Goal: Check status: Check status

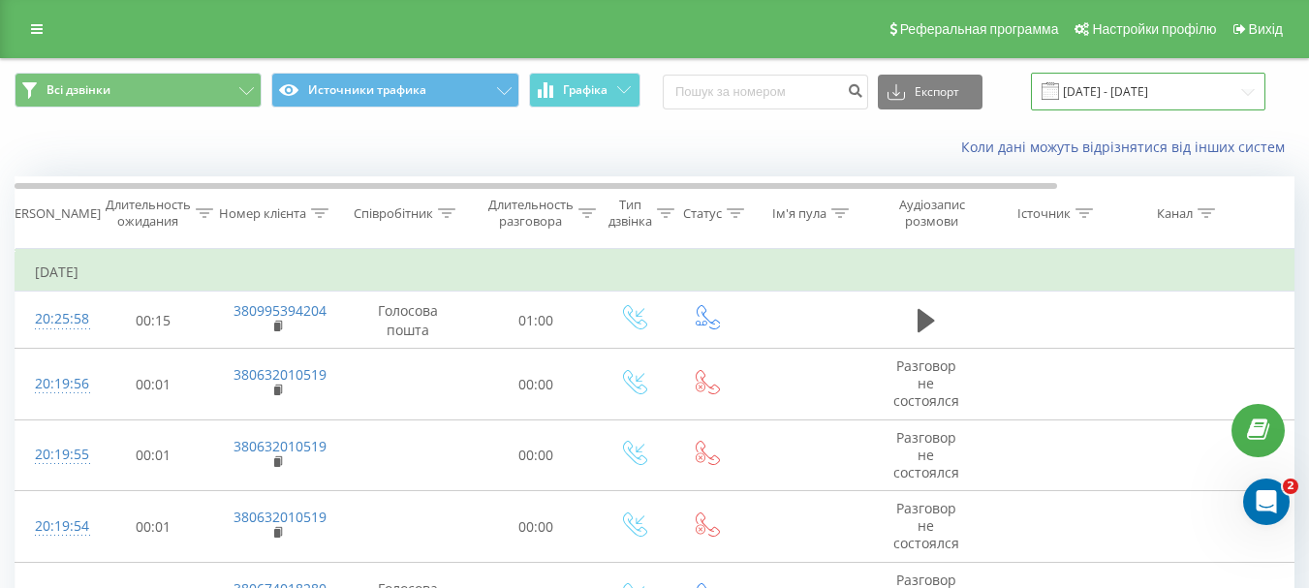
click at [1185, 87] on input "18.08.2025 - 18.08.2025" at bounding box center [1148, 92] width 235 height 38
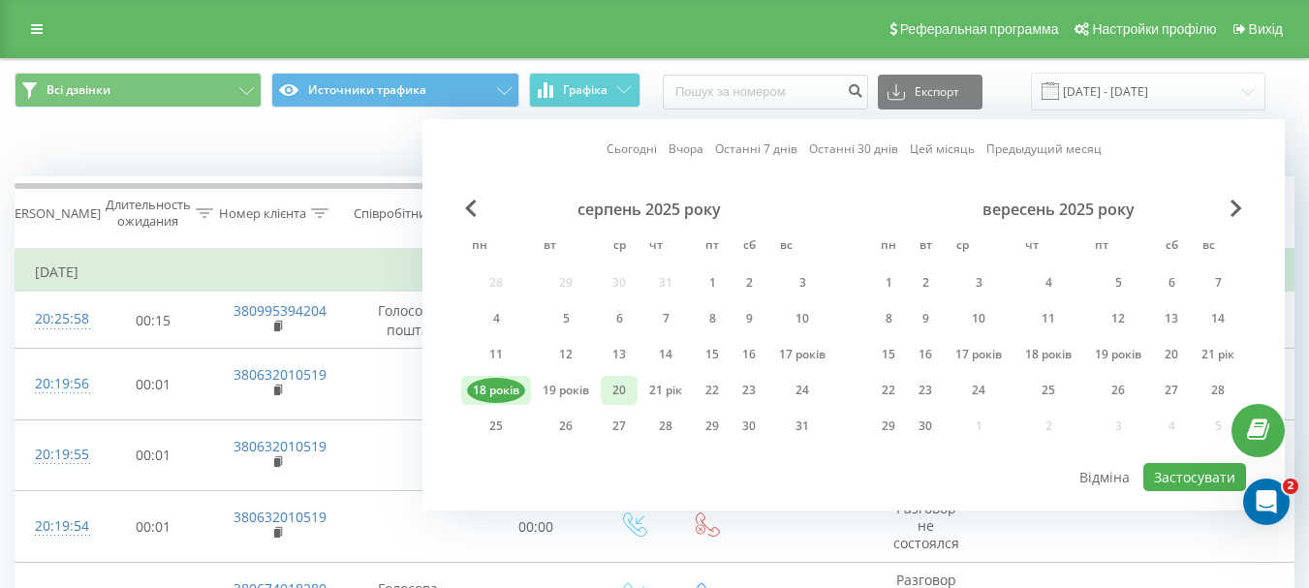
click at [615, 389] on font "20" at bounding box center [620, 390] width 14 height 16
click at [1162, 475] on font "Застосувати" at bounding box center [1194, 477] width 81 height 18
type input "20.08.2025 - 20.08.2025"
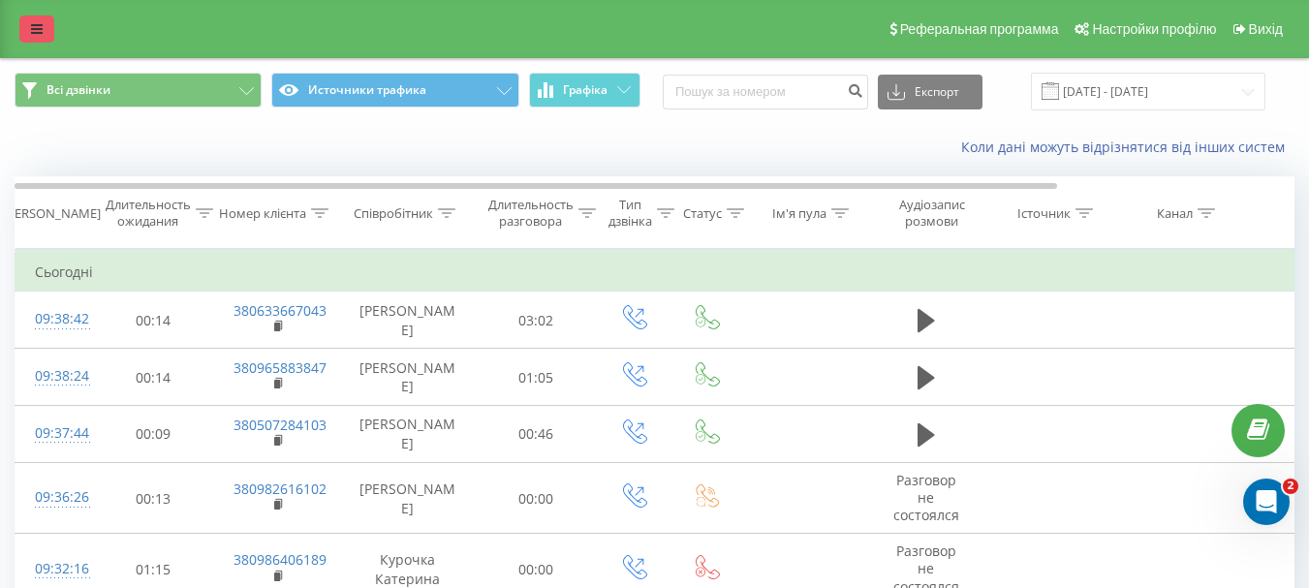
click at [38, 31] on icon at bounding box center [37, 29] width 12 height 14
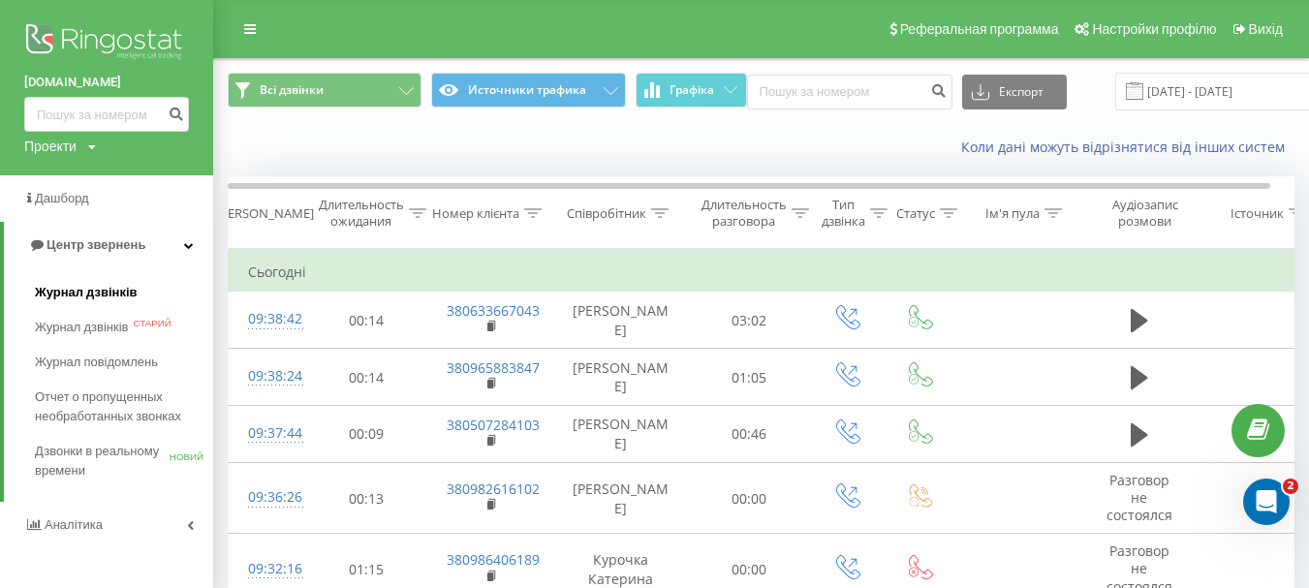
click at [84, 296] on font "Журнал дзвінків" at bounding box center [86, 292] width 103 height 15
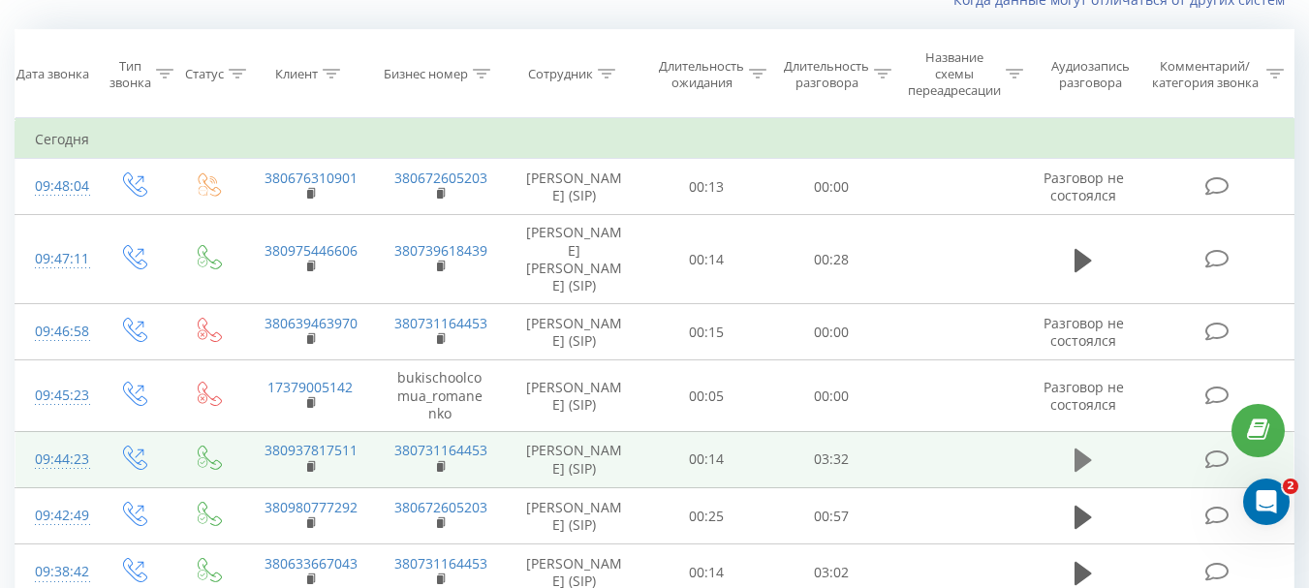
click at [1087, 447] on icon at bounding box center [1083, 460] width 17 height 27
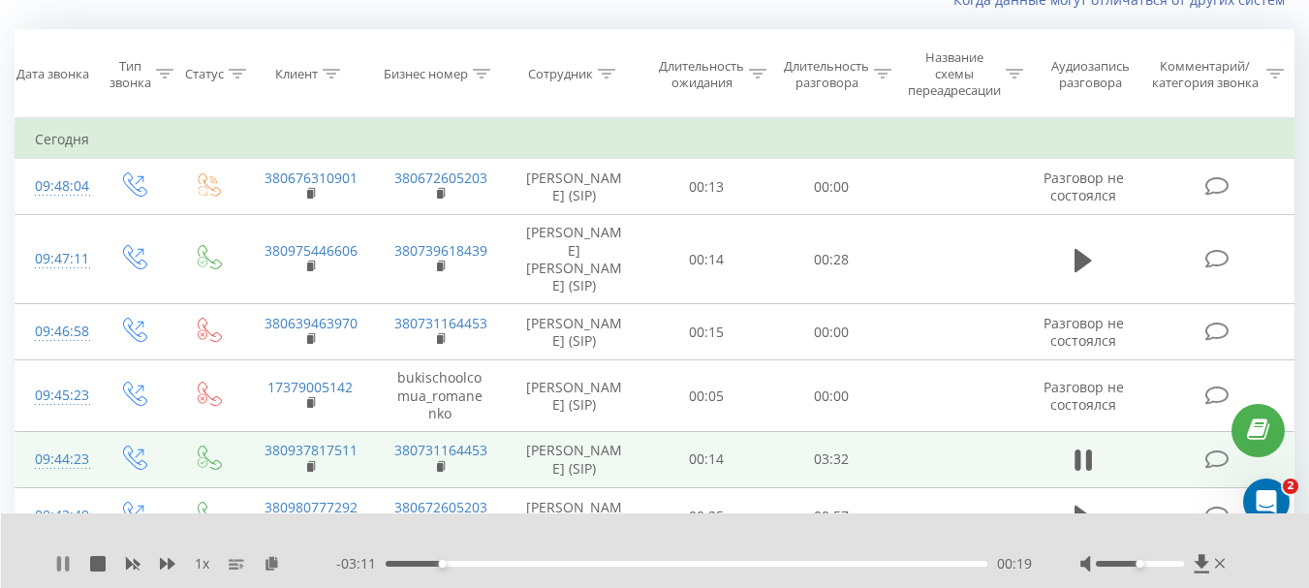
click at [65, 560] on icon at bounding box center [63, 564] width 16 height 16
